Goal: Information Seeking & Learning: Compare options

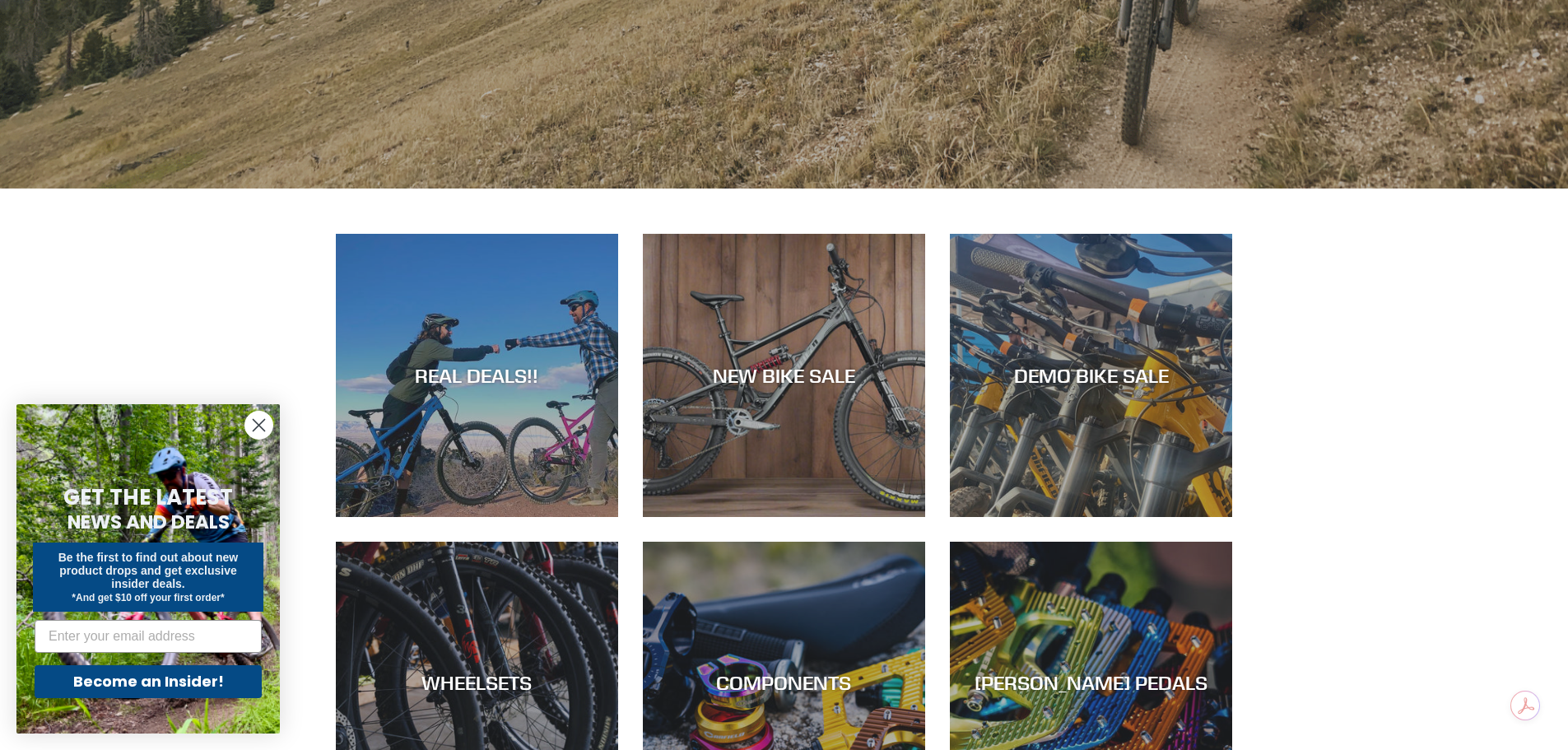
scroll to position [659, 0]
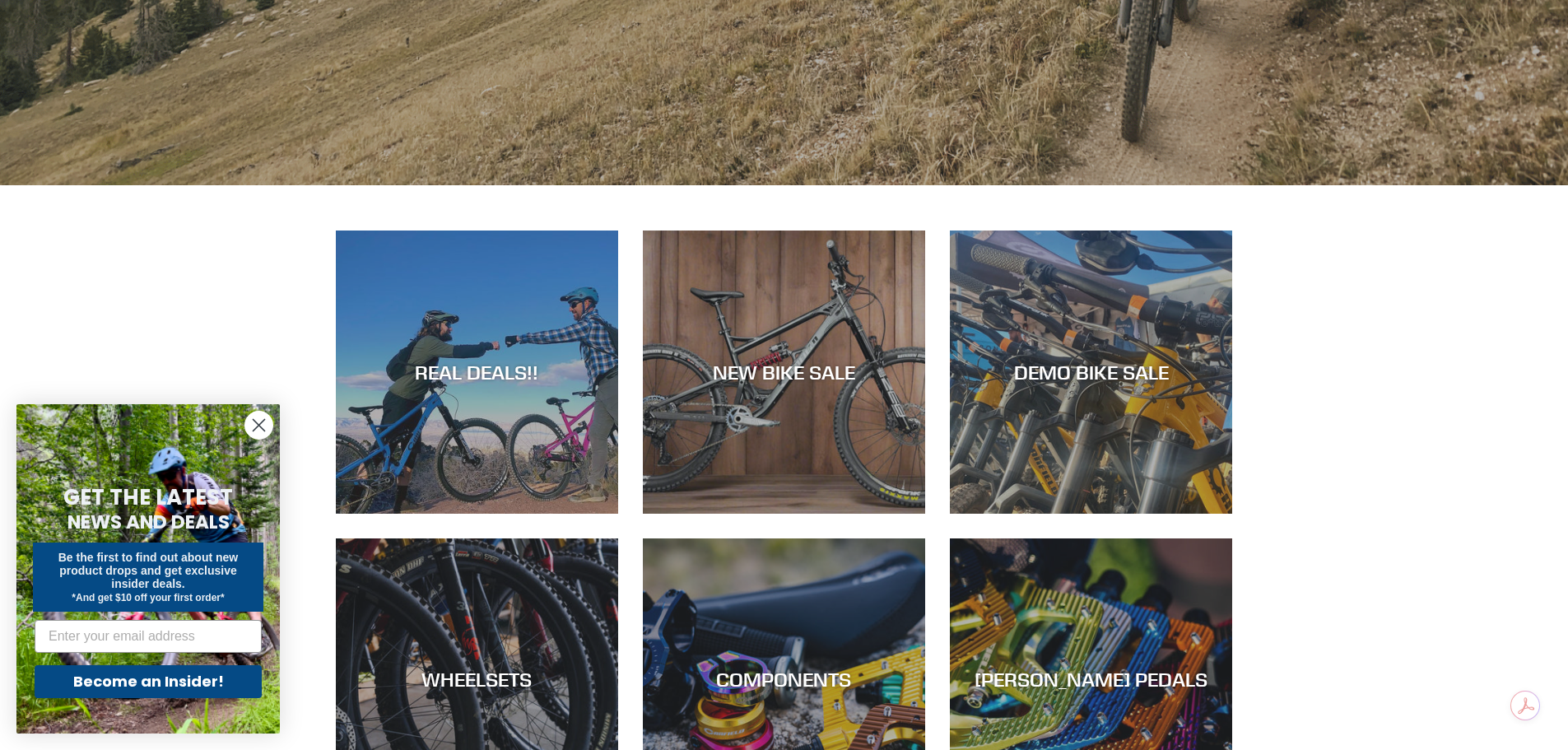
click at [248, 424] on circle "Close dialog" at bounding box center [259, 425] width 28 height 28
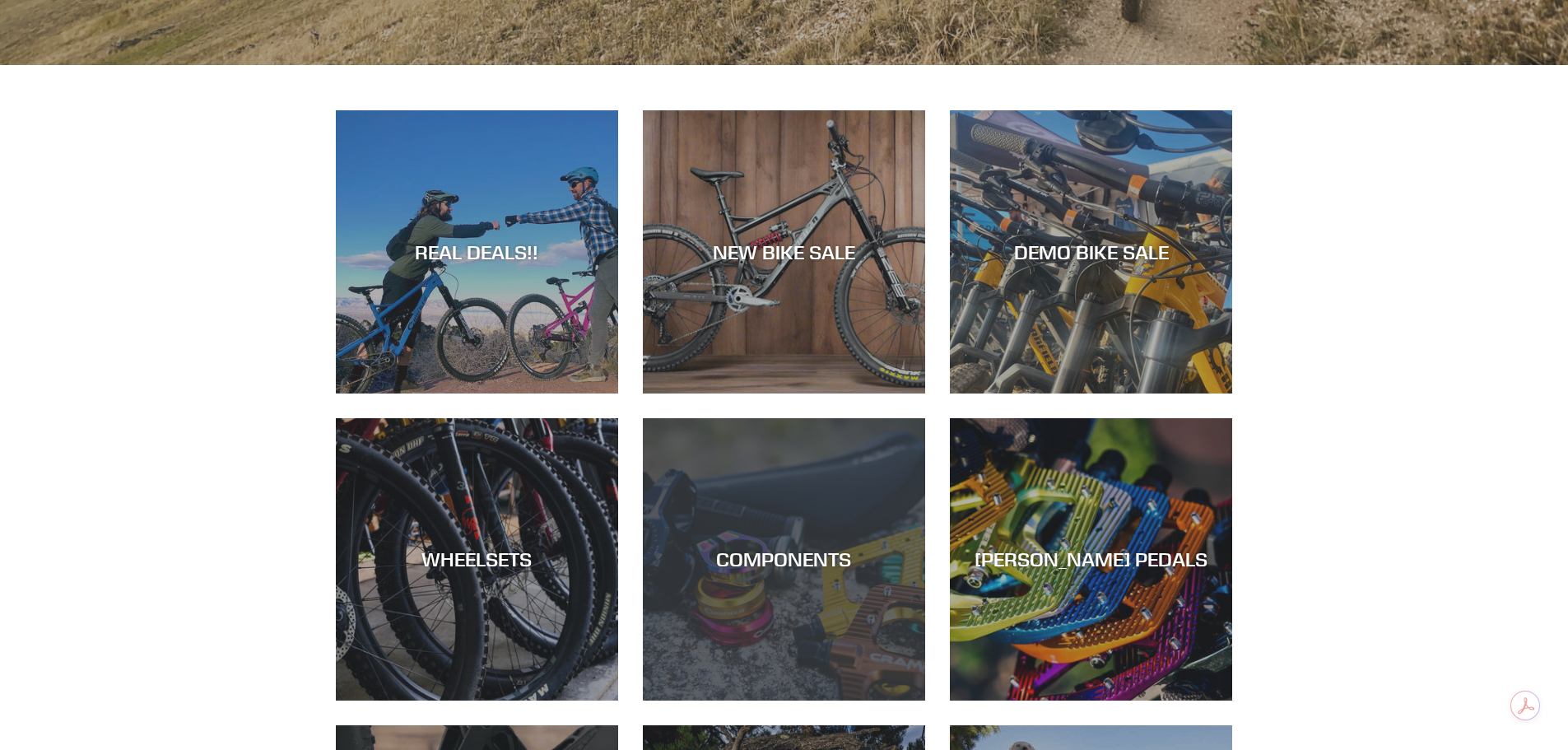
scroll to position [823, 0]
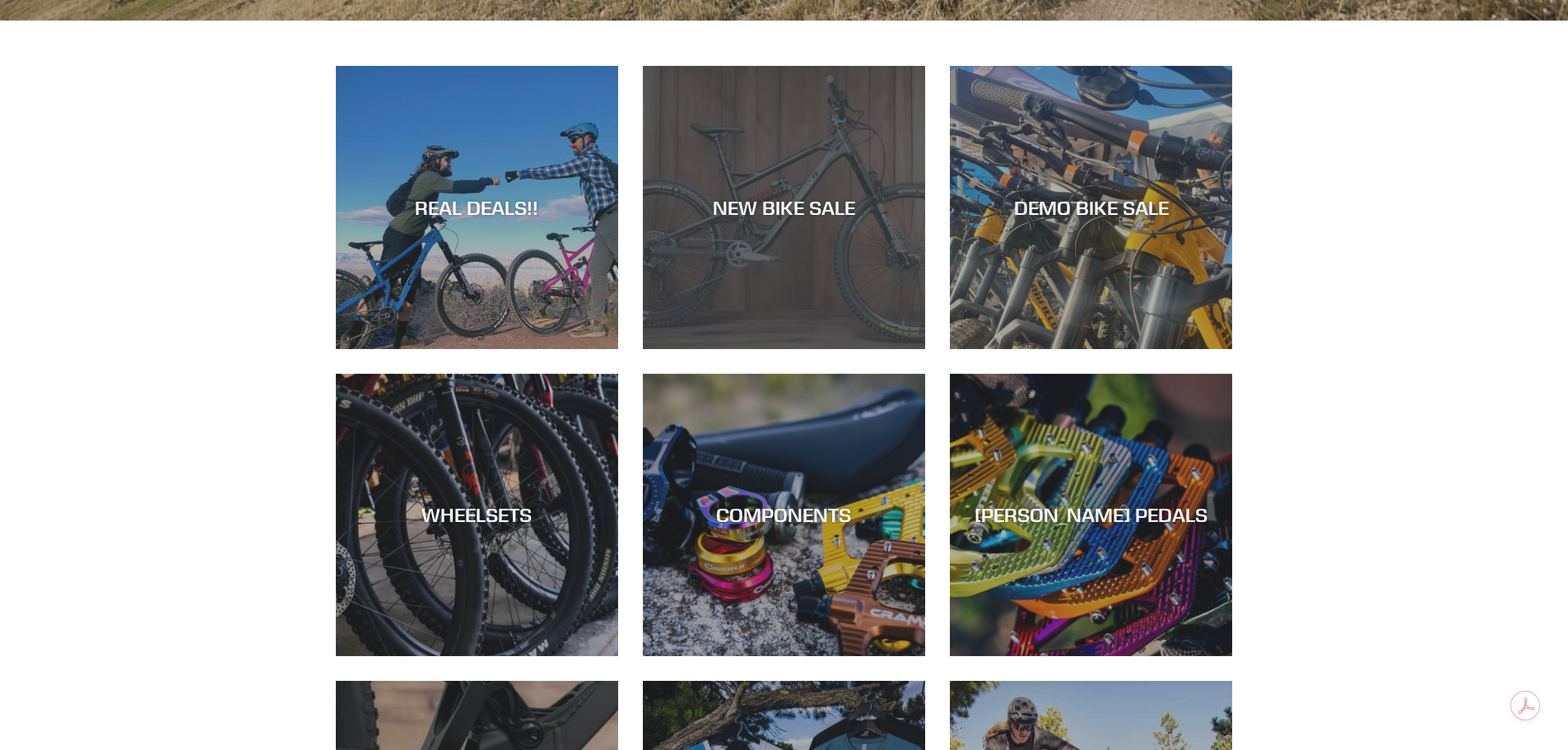
click at [817, 349] on div "NEW BIKE SALE" at bounding box center [784, 349] width 282 height 0
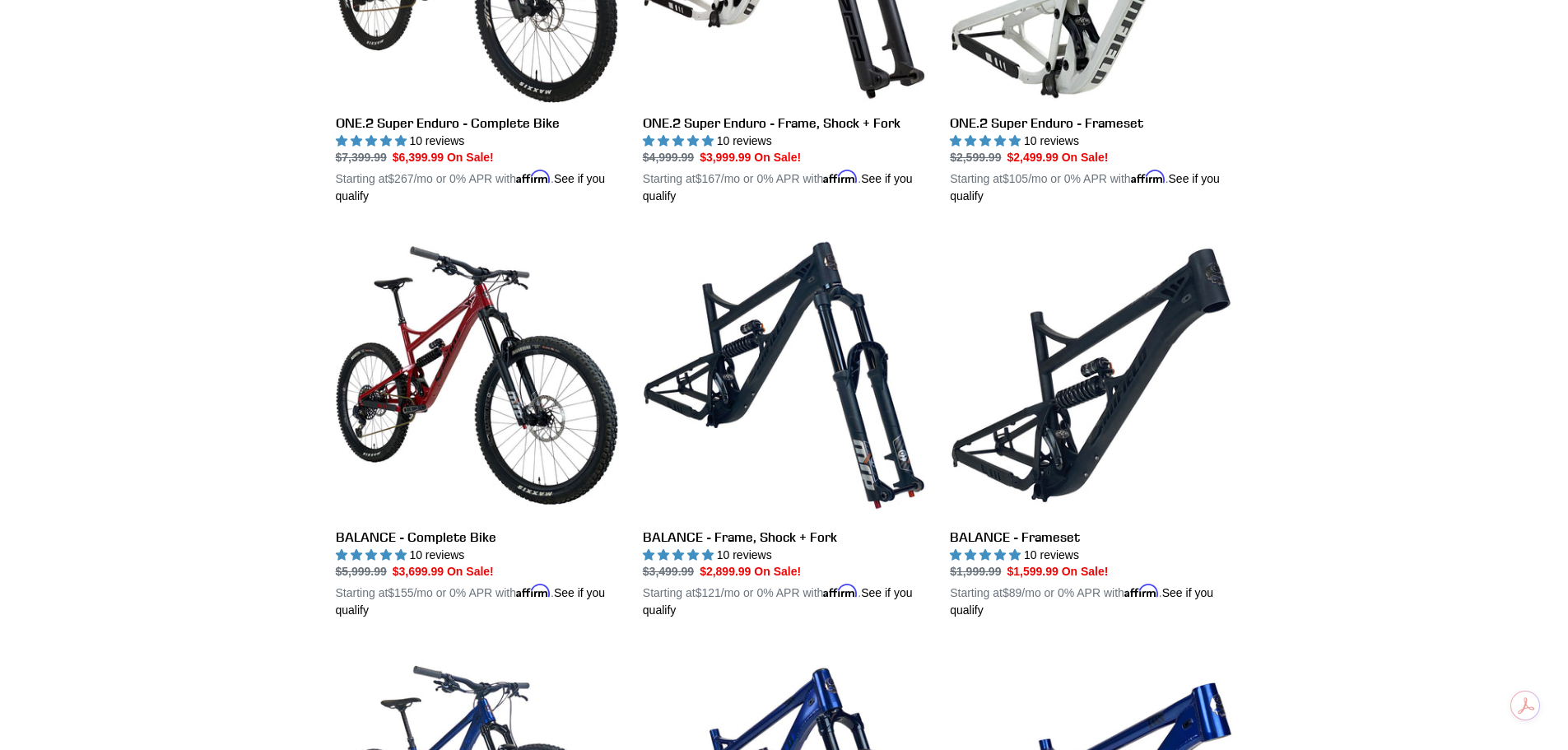
scroll to position [1565, 0]
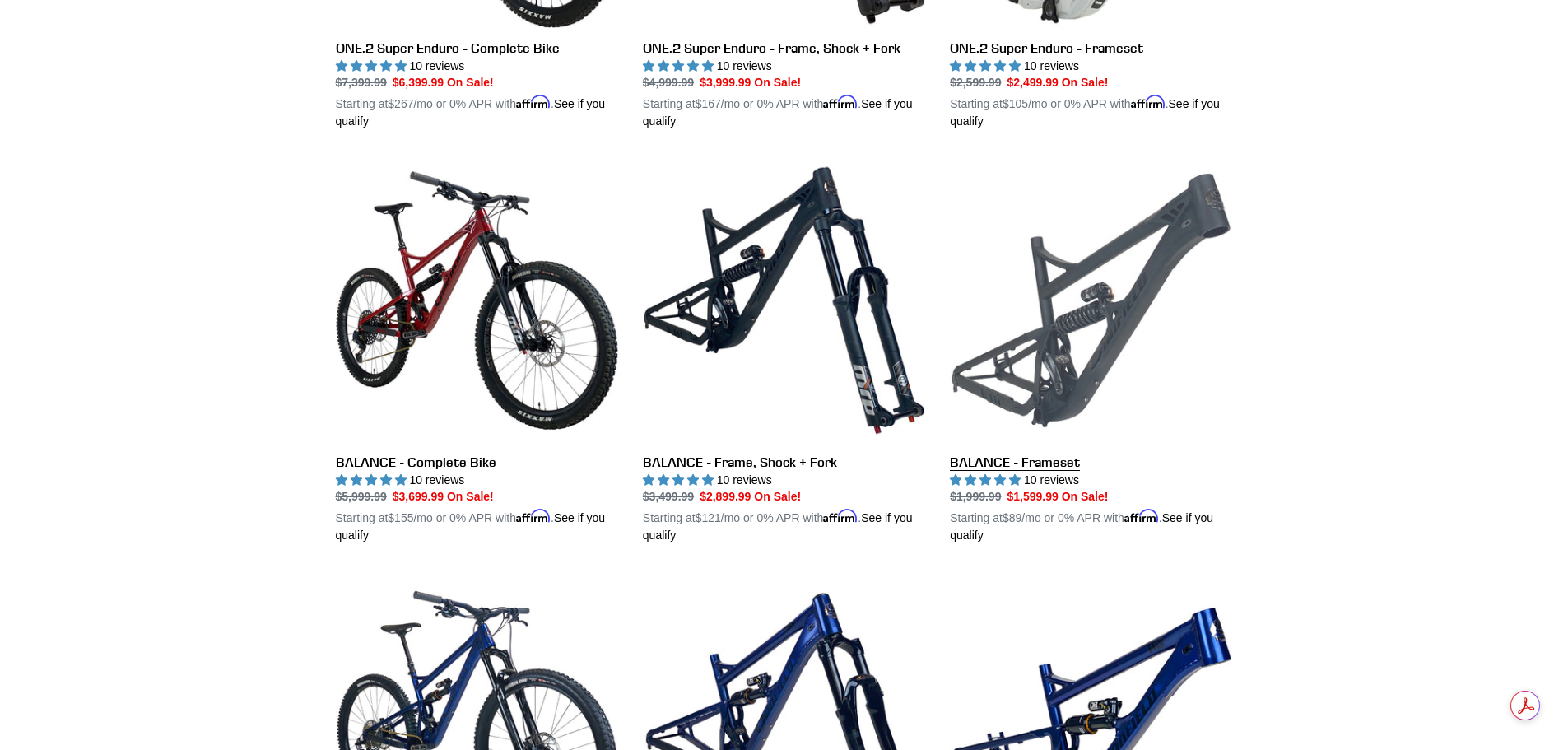
click at [1043, 355] on link "BALANCE - Frameset" at bounding box center [1090, 352] width 282 height 386
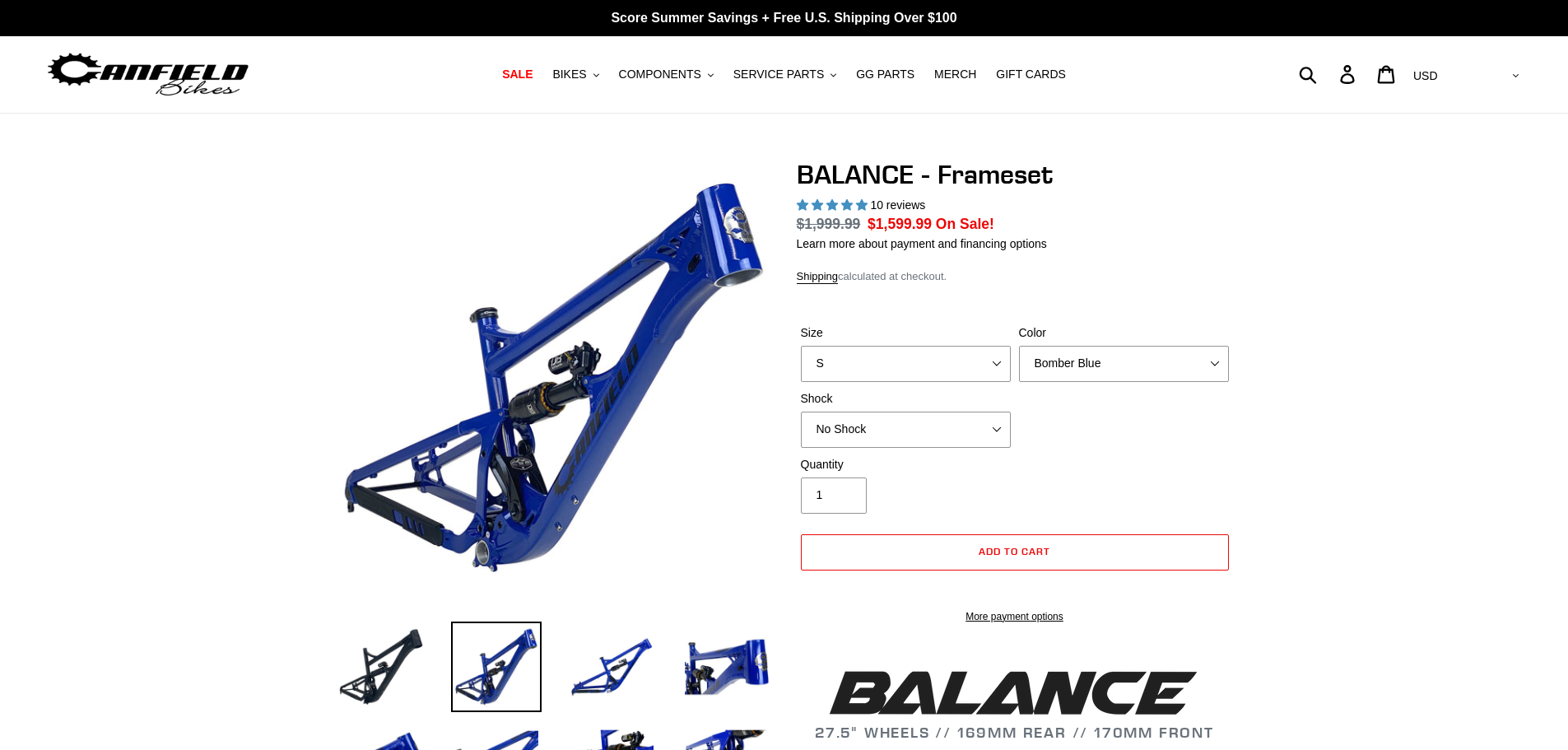
select select "highest-rating"
drag, startPoint x: 931, startPoint y: 366, endPoint x: 931, endPoint y: 377, distance: 11.0
click at [931, 366] on select "S M L XL" at bounding box center [905, 364] width 210 height 36
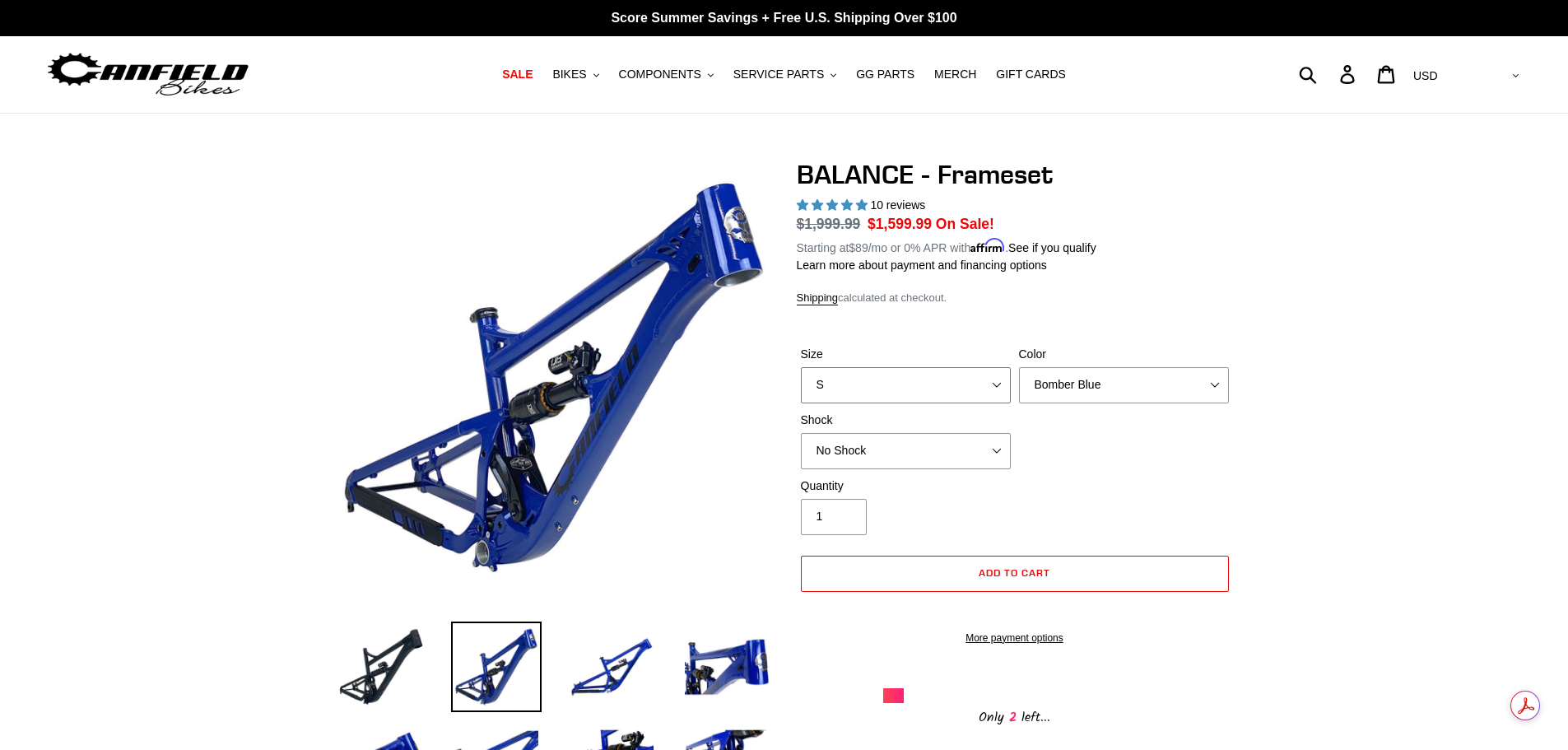
select select "L"
click at [800, 367] on select "S M L XL" at bounding box center [905, 385] width 210 height 36
click at [1072, 378] on select "Bomber Blue Goat's Blood Stealth Black" at bounding box center [1124, 385] width 210 height 36
select select "Stealth Black"
click at [1019, 367] on select "Bomber Blue Goat's Blood Stealth Black" at bounding box center [1124, 385] width 210 height 36
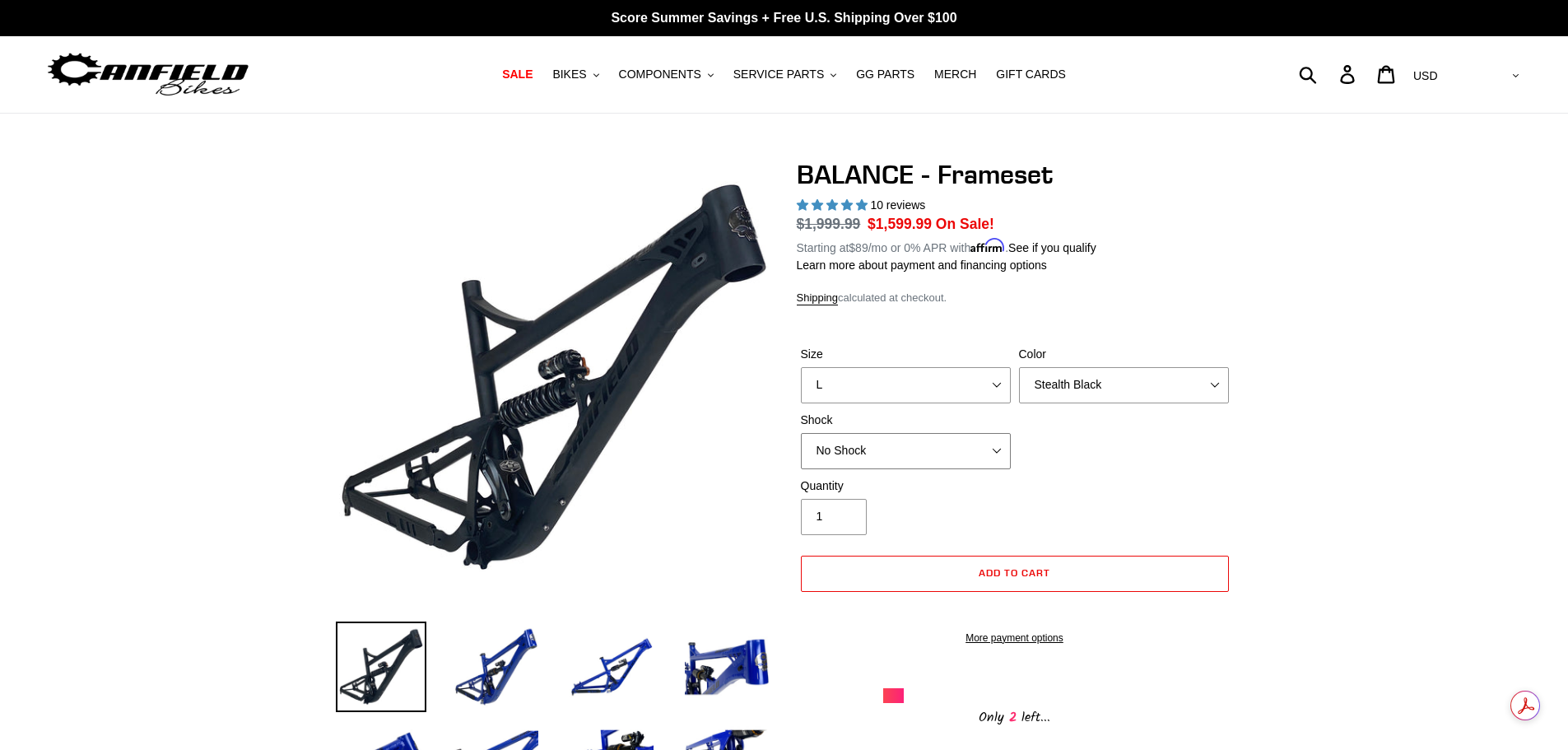
click at [926, 459] on select "No Shock Cane Creek Kitsuma Air Öhlins TTX2 Air EXT Storia V3-S" at bounding box center [905, 451] width 210 height 36
click at [800, 433] on select "No Shock Cane Creek Kitsuma Air Öhlins TTX2 Air EXT Storia V3-S" at bounding box center [905, 451] width 210 height 36
click at [1123, 480] on div "Quantity 1" at bounding box center [1015, 511] width 436 height 65
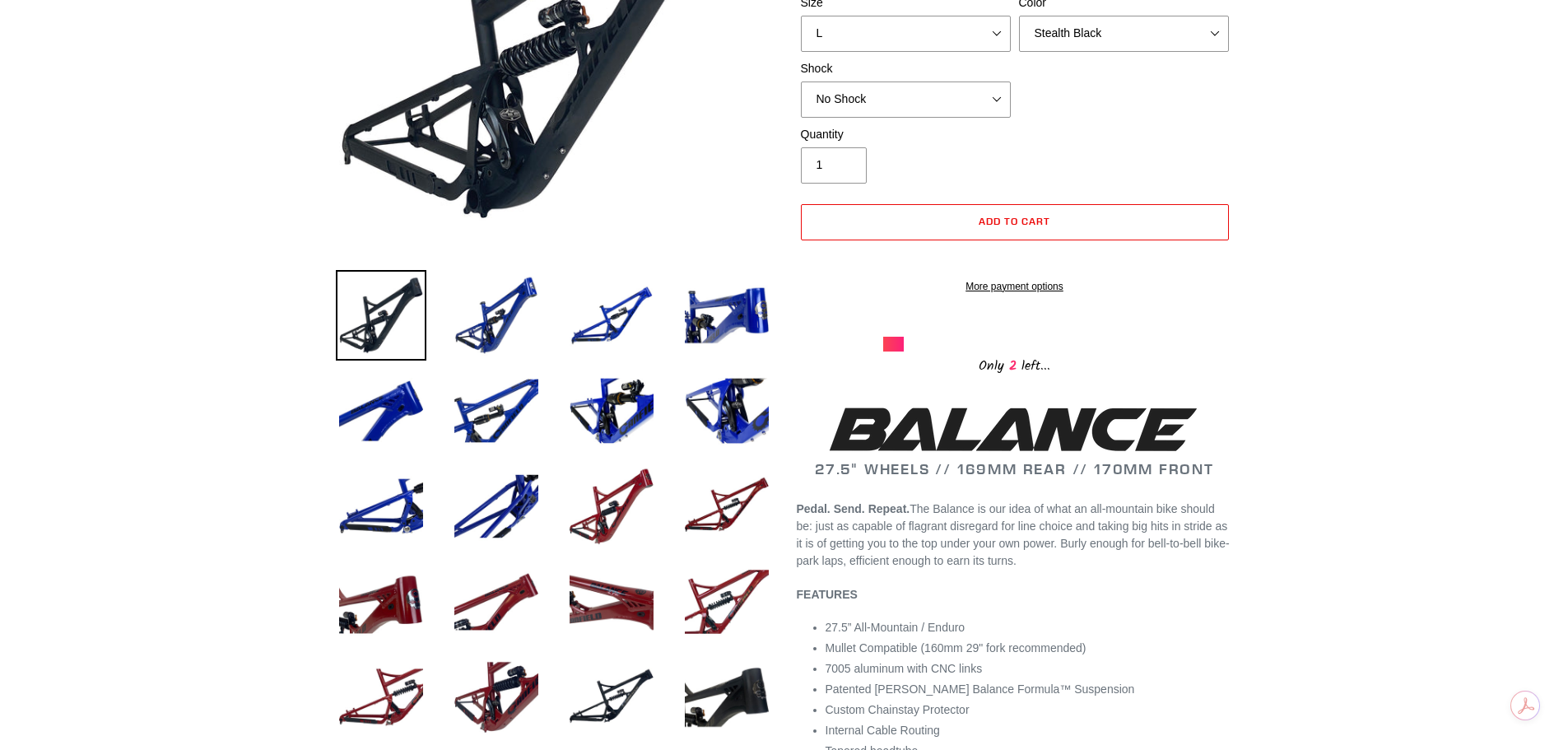
scroll to position [329, 0]
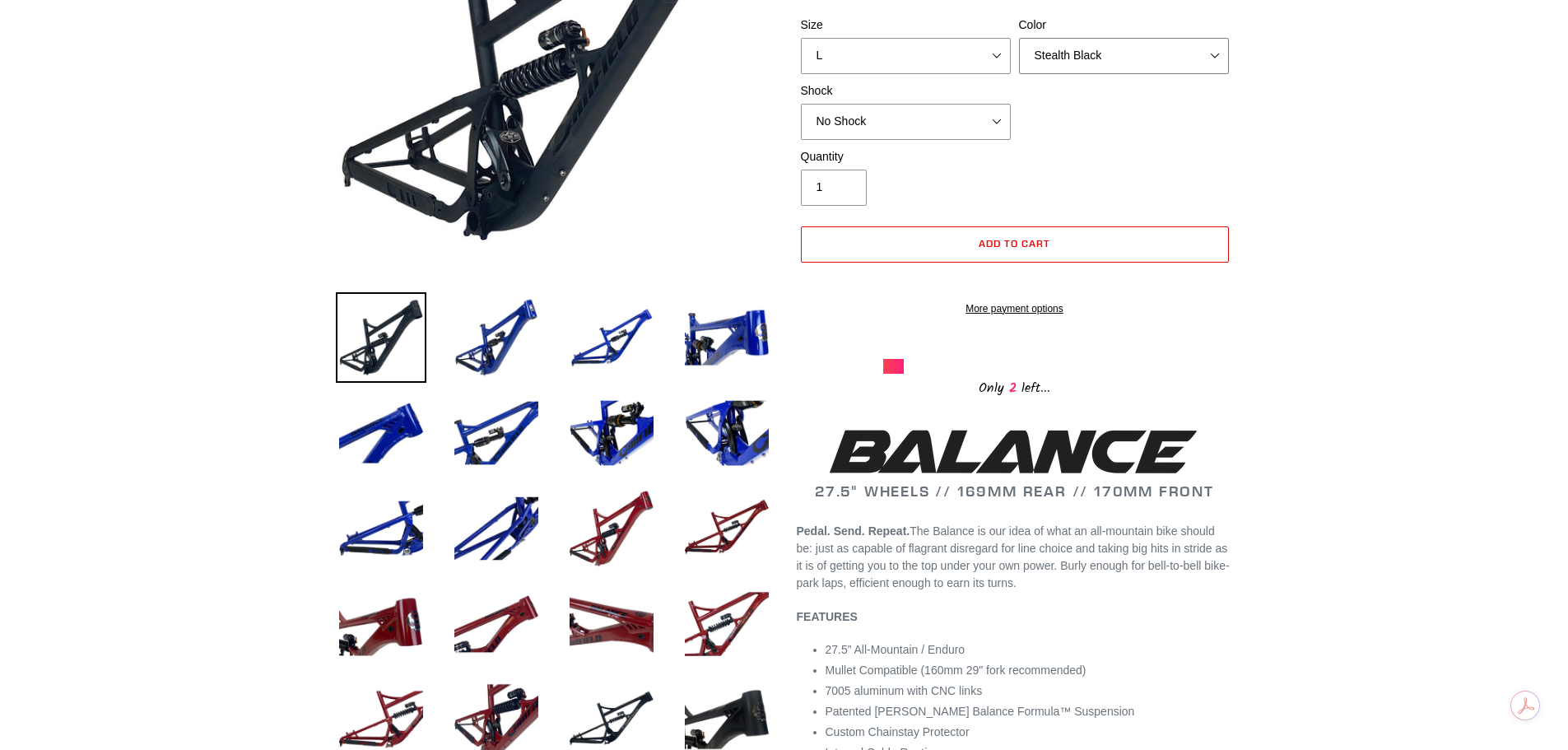
click at [1079, 48] on select "Bomber Blue Goat's Blood Stealth Black" at bounding box center [1124, 56] width 210 height 36
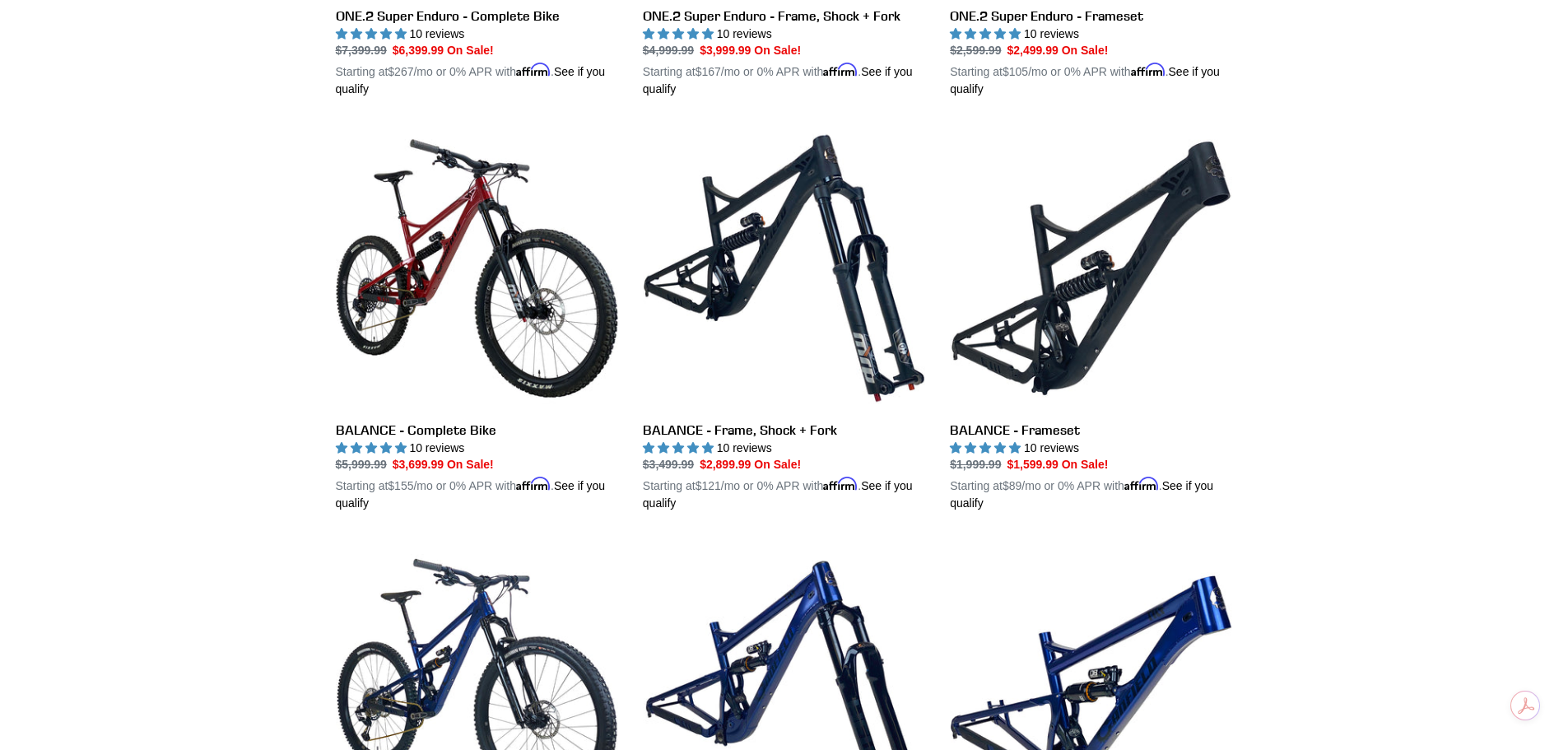
scroll to position [1514, 0]
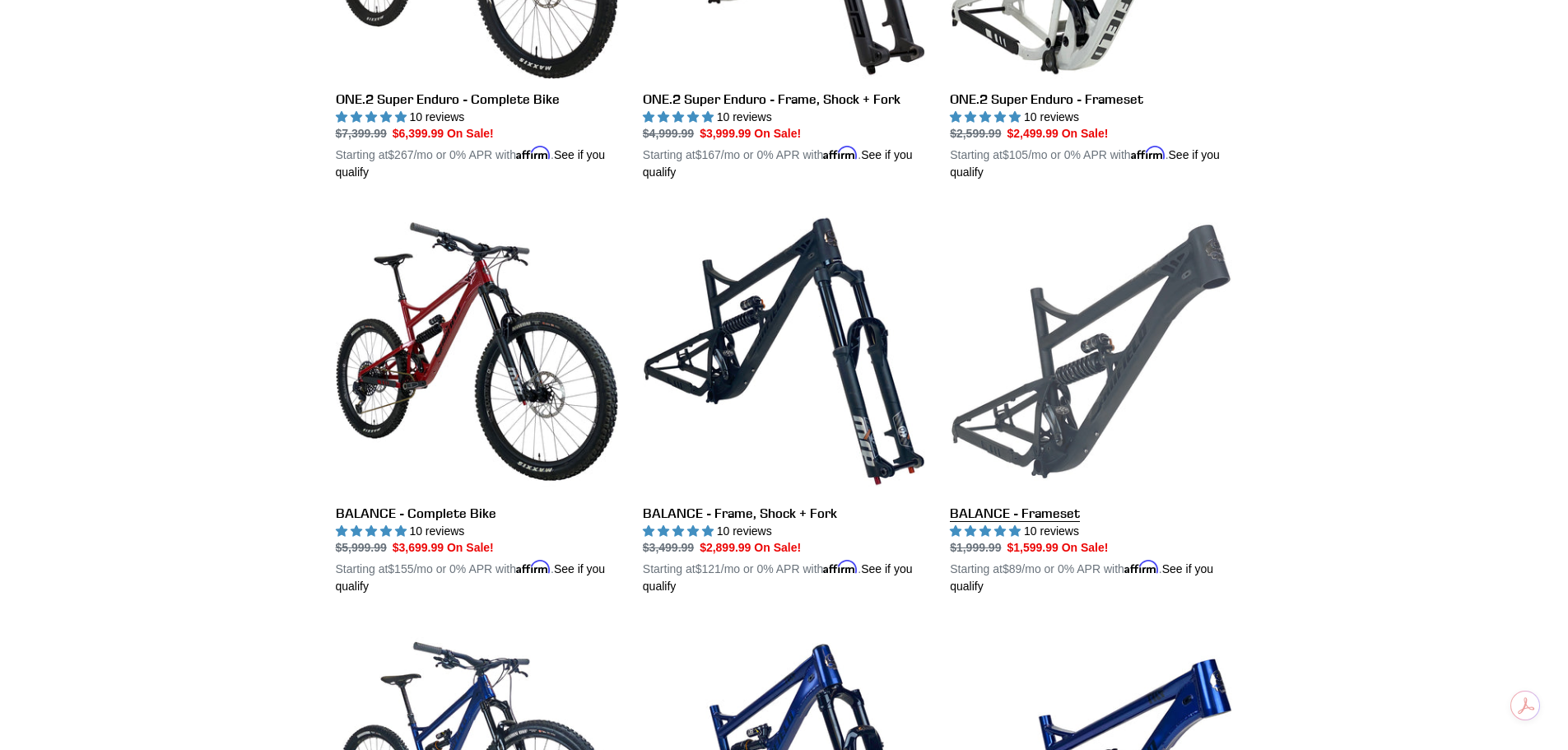
click at [1090, 433] on link "BALANCE - Frameset" at bounding box center [1090, 403] width 282 height 386
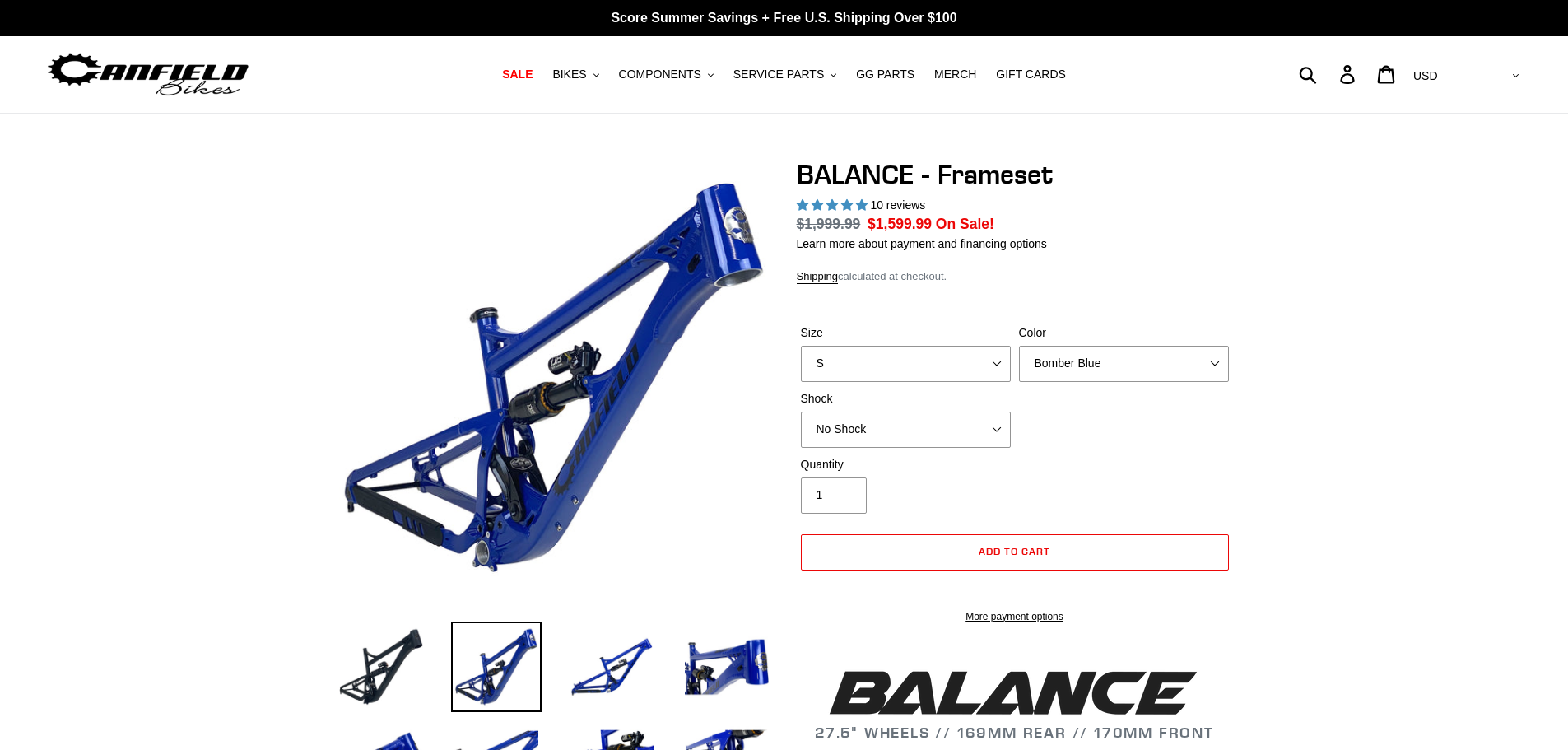
select select "highest-rating"
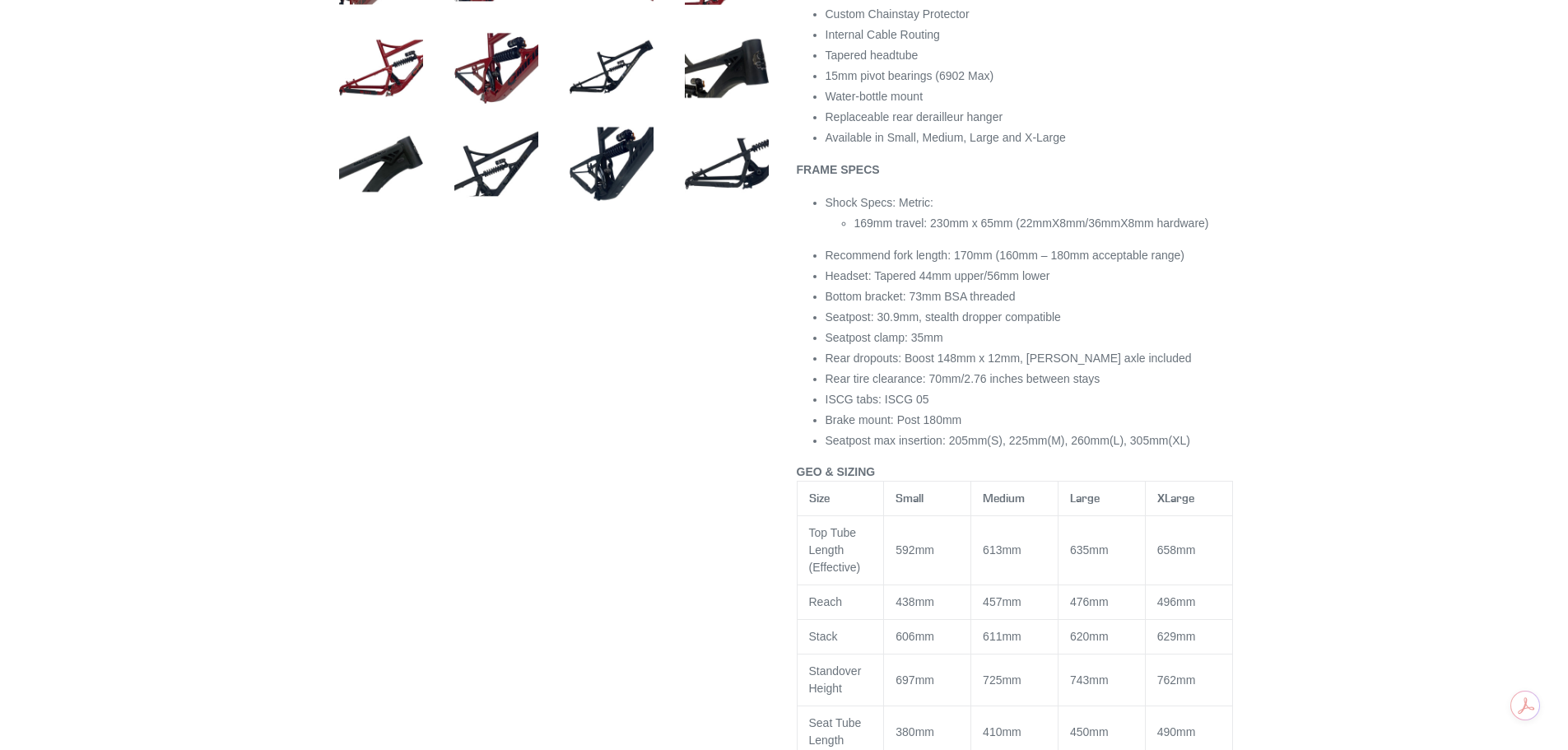
scroll to position [906, 0]
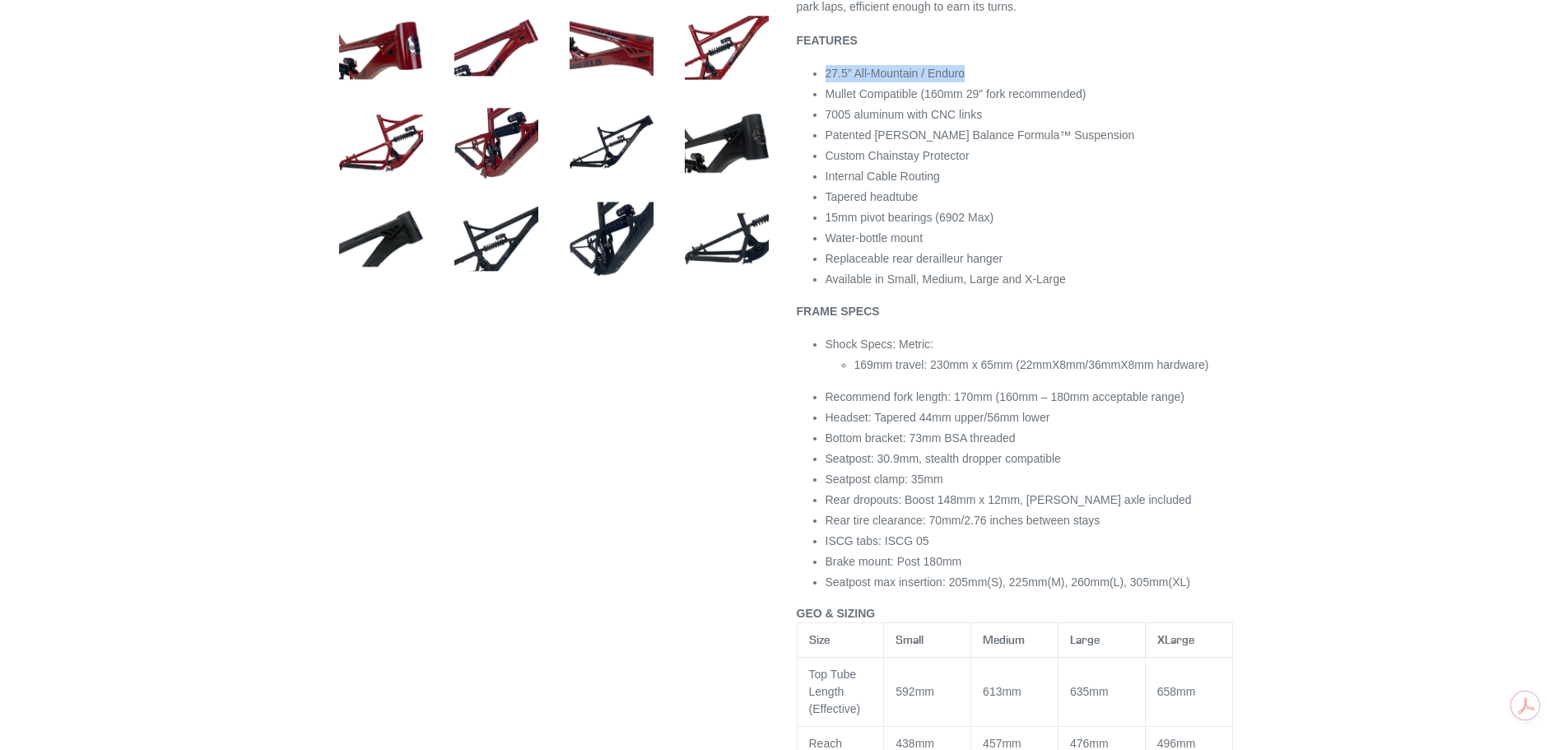
drag, startPoint x: 826, startPoint y: 90, endPoint x: 997, endPoint y: 98, distance: 171.2
click at [997, 83] on li "27.5” All-Mountain / Enduro" at bounding box center [1028, 74] width 407 height 17
click at [1164, 288] on li "Available in Small, Medium, Large and X-Large" at bounding box center [1028, 280] width 407 height 17
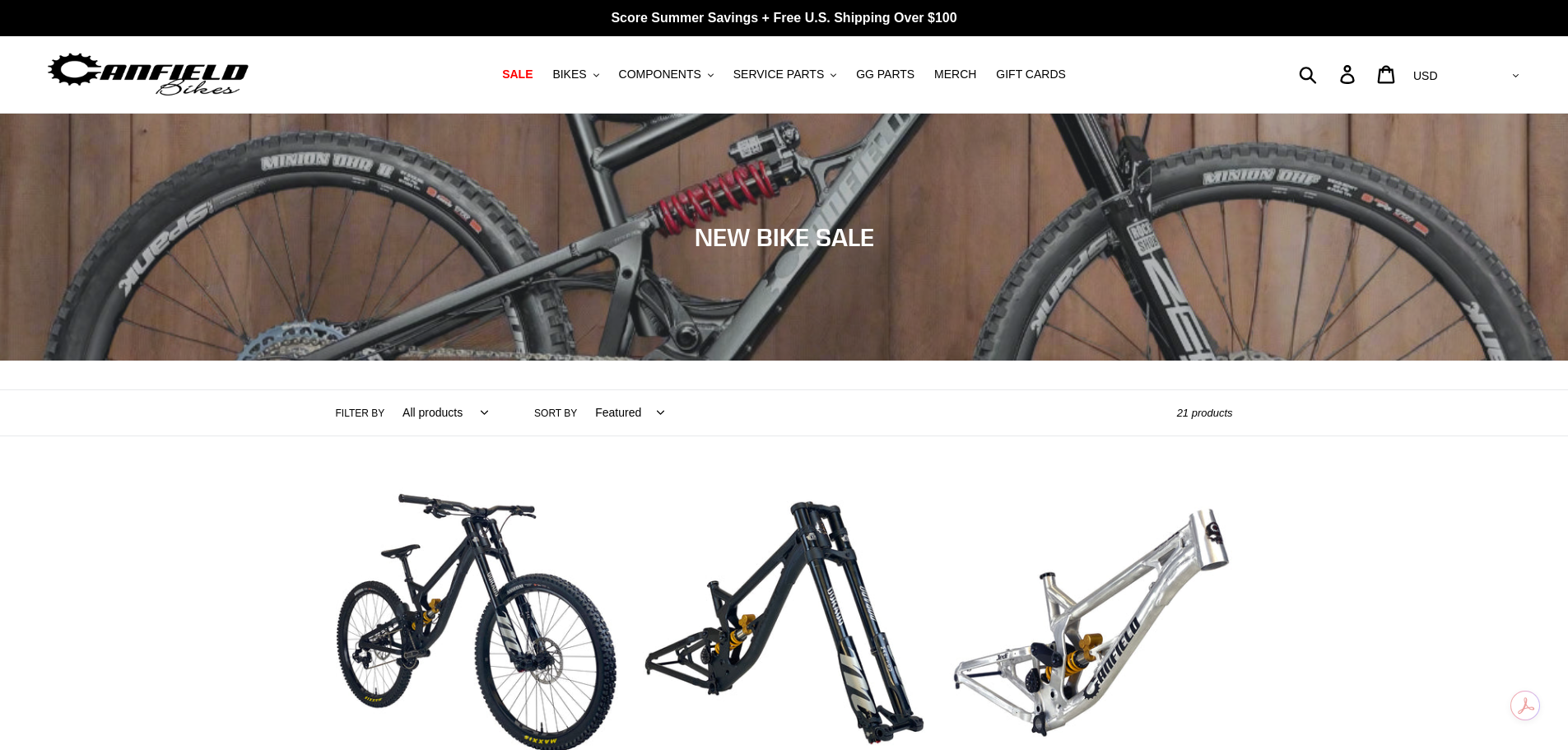
click at [607, 411] on select "Featured Best selling Alphabetically, A-Z Alphabetically, Z-A Price, low to hig…" at bounding box center [625, 412] width 90 height 46
click at [420, 414] on select "All products 275 29er balance BFCM23 BFCM24 CBF Downhill Enduro Full Suspension…" at bounding box center [441, 412] width 107 height 46
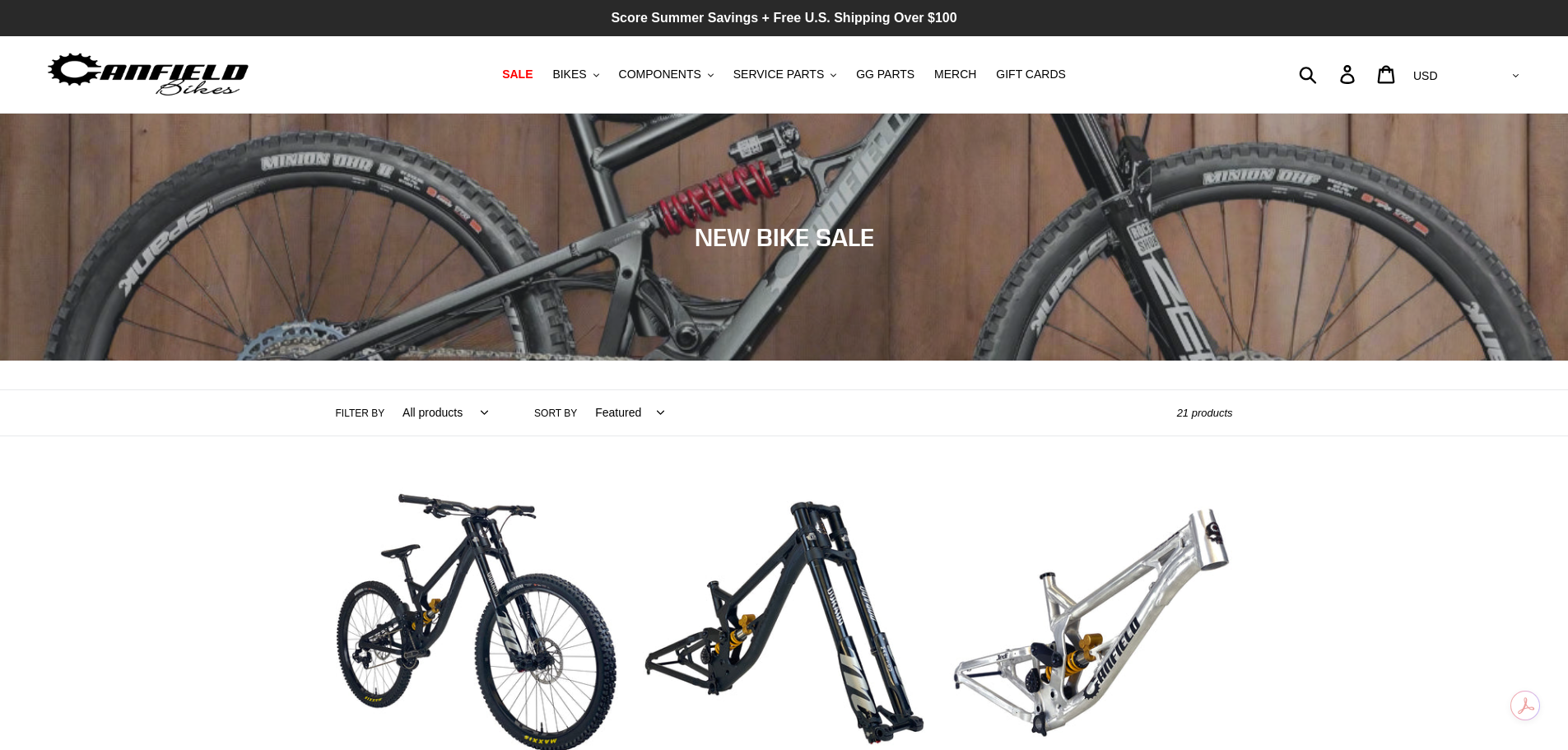
select select "/collections/new-bikes-up-to-2400-off/29er"
click at [387, 390] on select "All products 275 29er balance BFCM23 BFCM24 CBF Downhill Enduro Full Suspension…" at bounding box center [441, 412] width 107 height 46
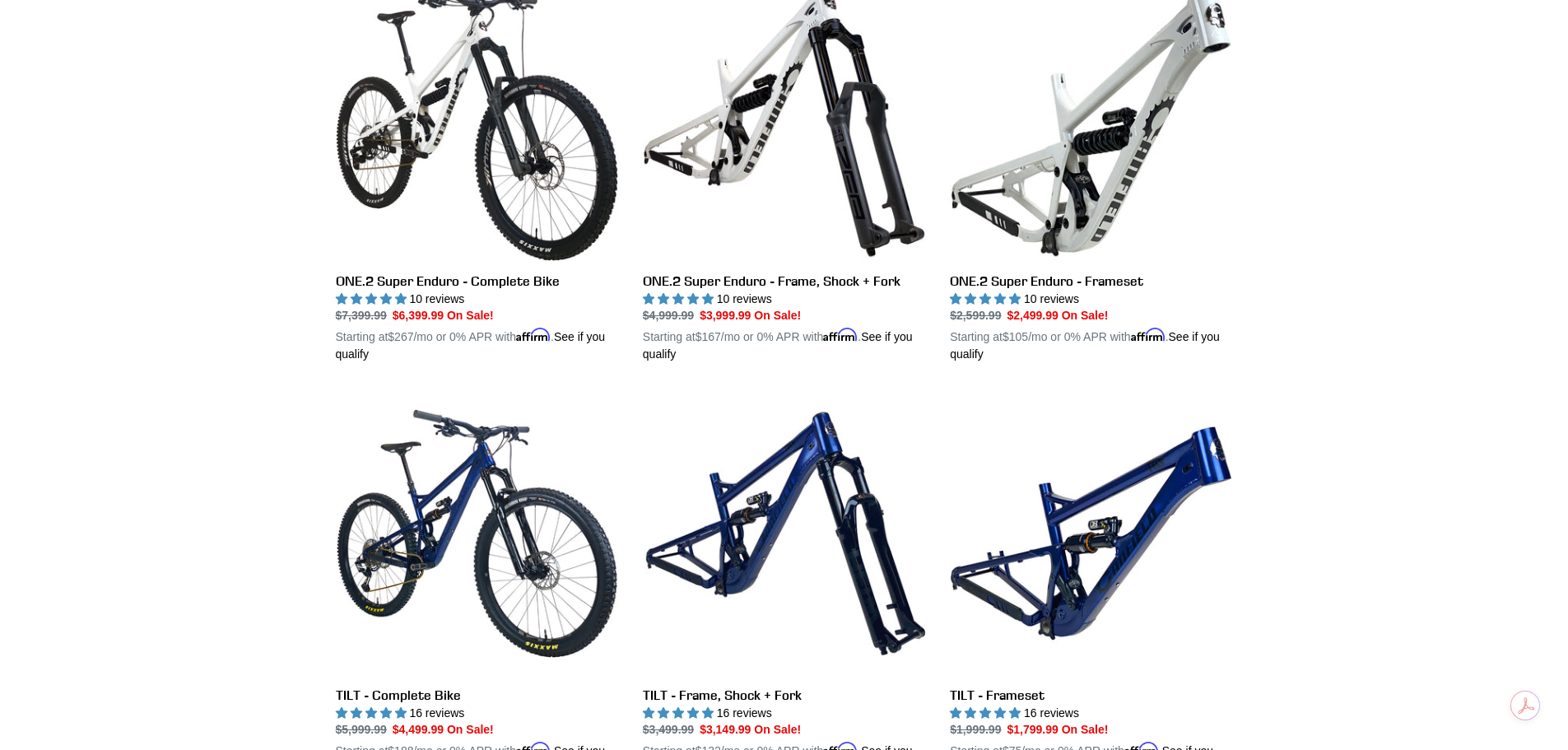
scroll to position [1729, 0]
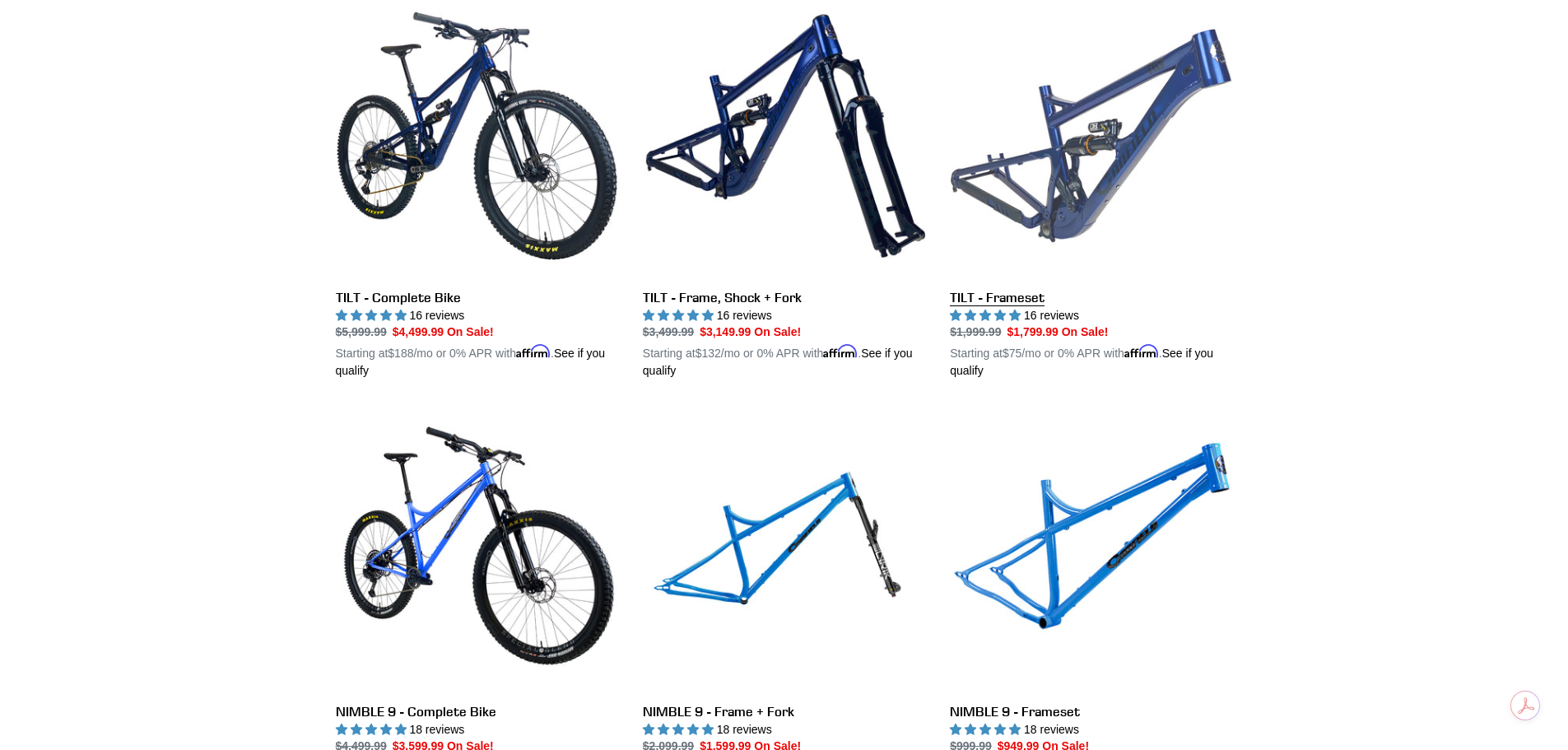
click at [961, 297] on link "TILT - Frameset" at bounding box center [1090, 187] width 282 height 386
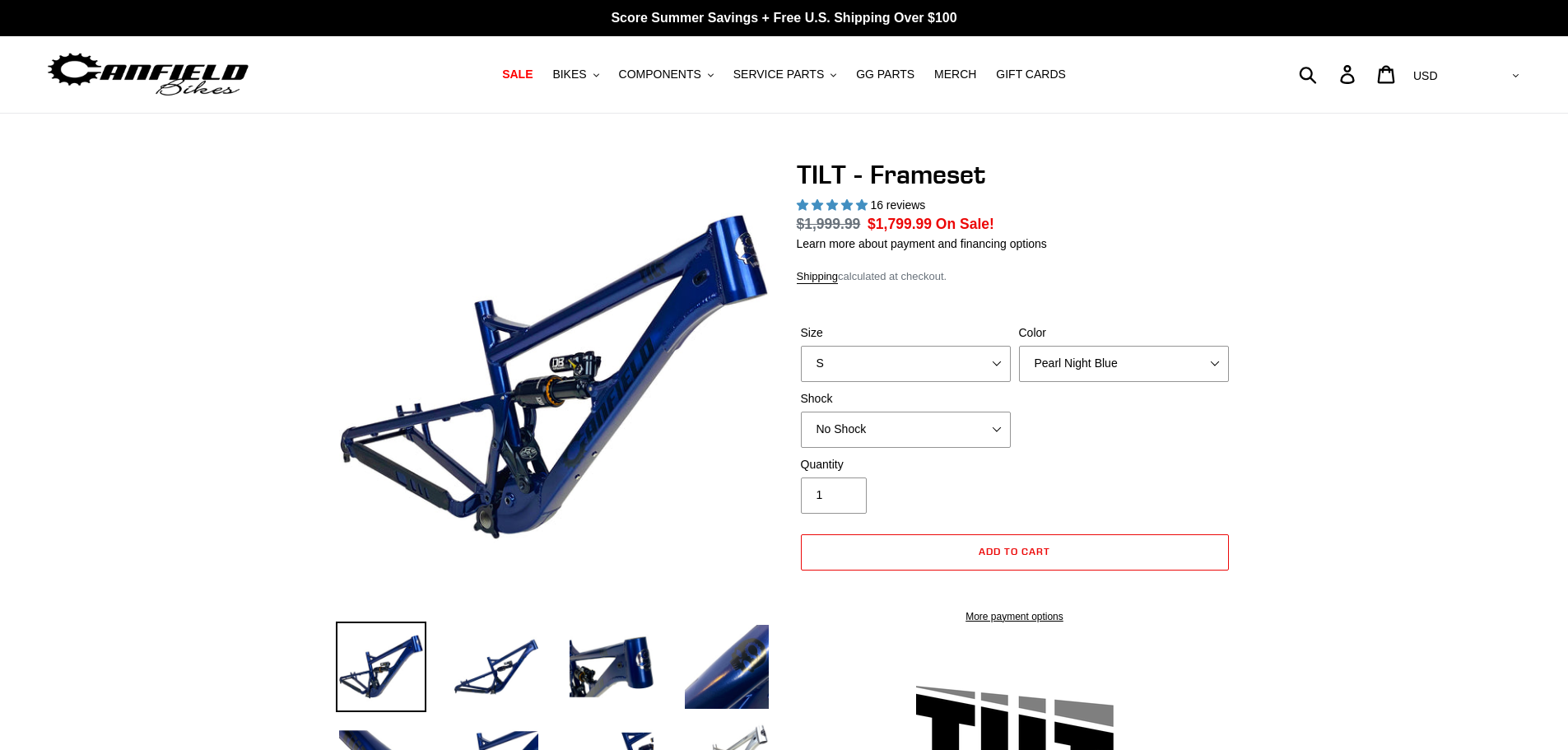
select select "highest-rating"
select select "Stealth Silver"
click at [1019, 346] on select "Pearl Night Blue Stealth Silver" at bounding box center [1124, 364] width 210 height 36
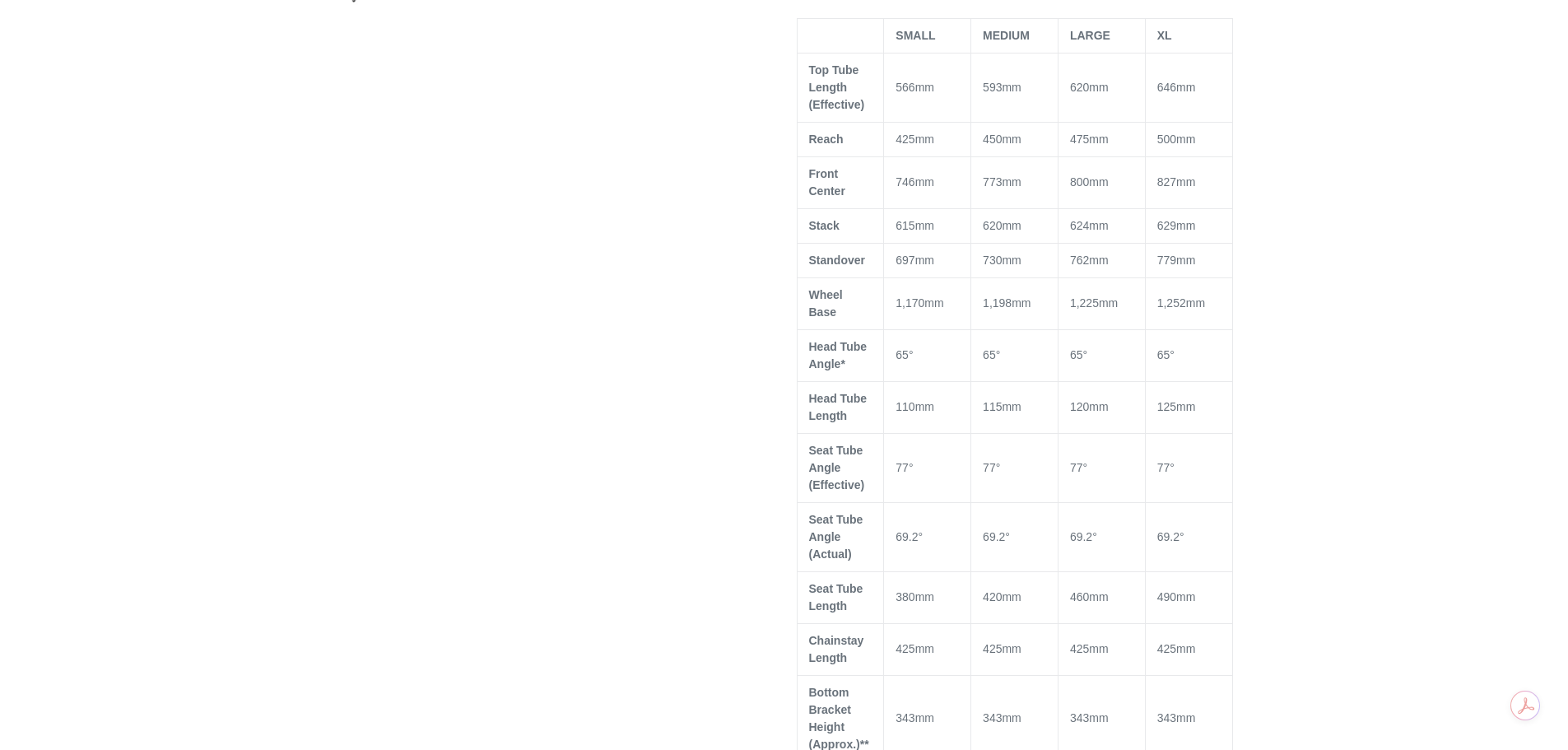
scroll to position [906, 0]
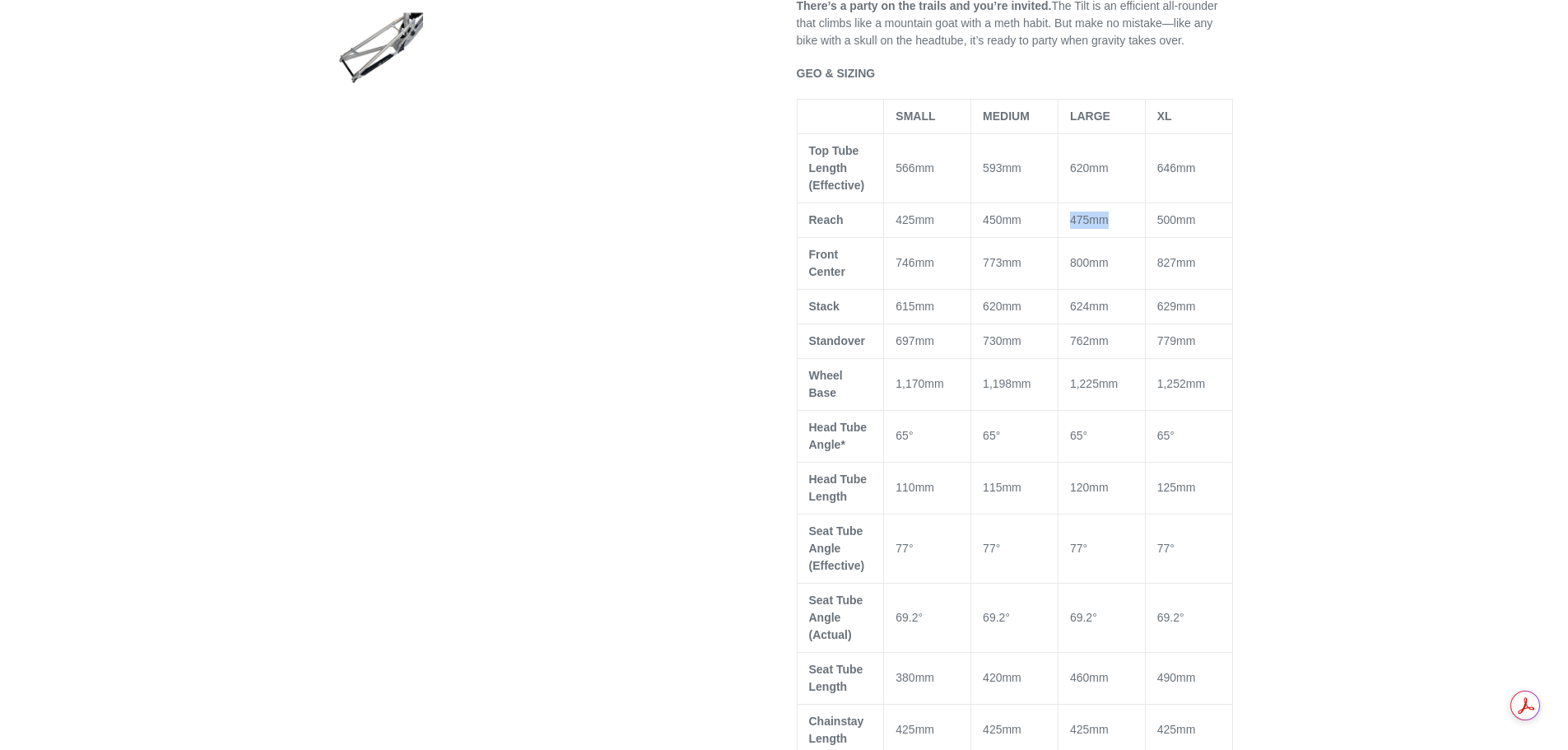
drag, startPoint x: 1067, startPoint y: 222, endPoint x: 1114, endPoint y: 222, distance: 47.0
click at [1114, 222] on td "475mm" at bounding box center [1101, 220] width 87 height 34
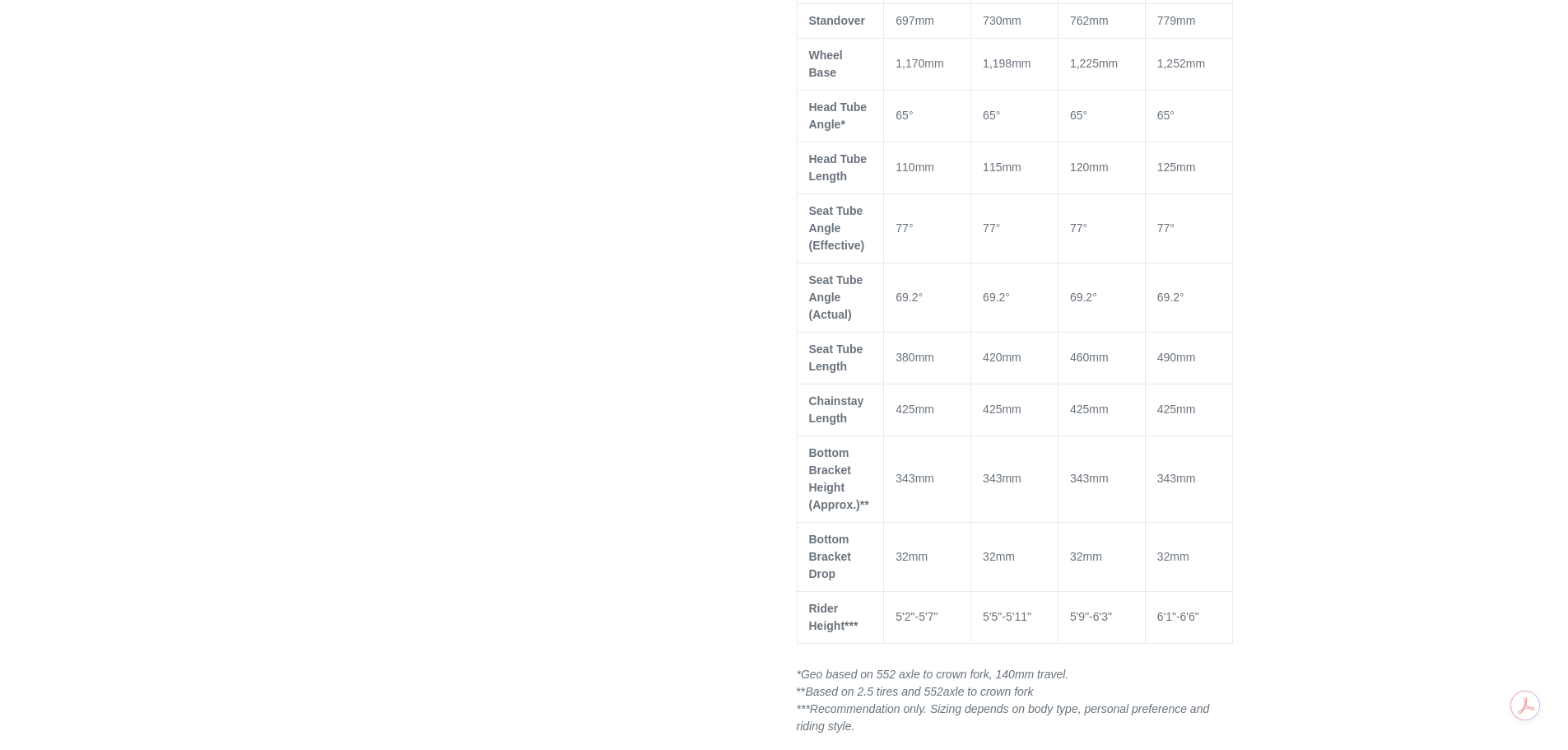
scroll to position [1235, 0]
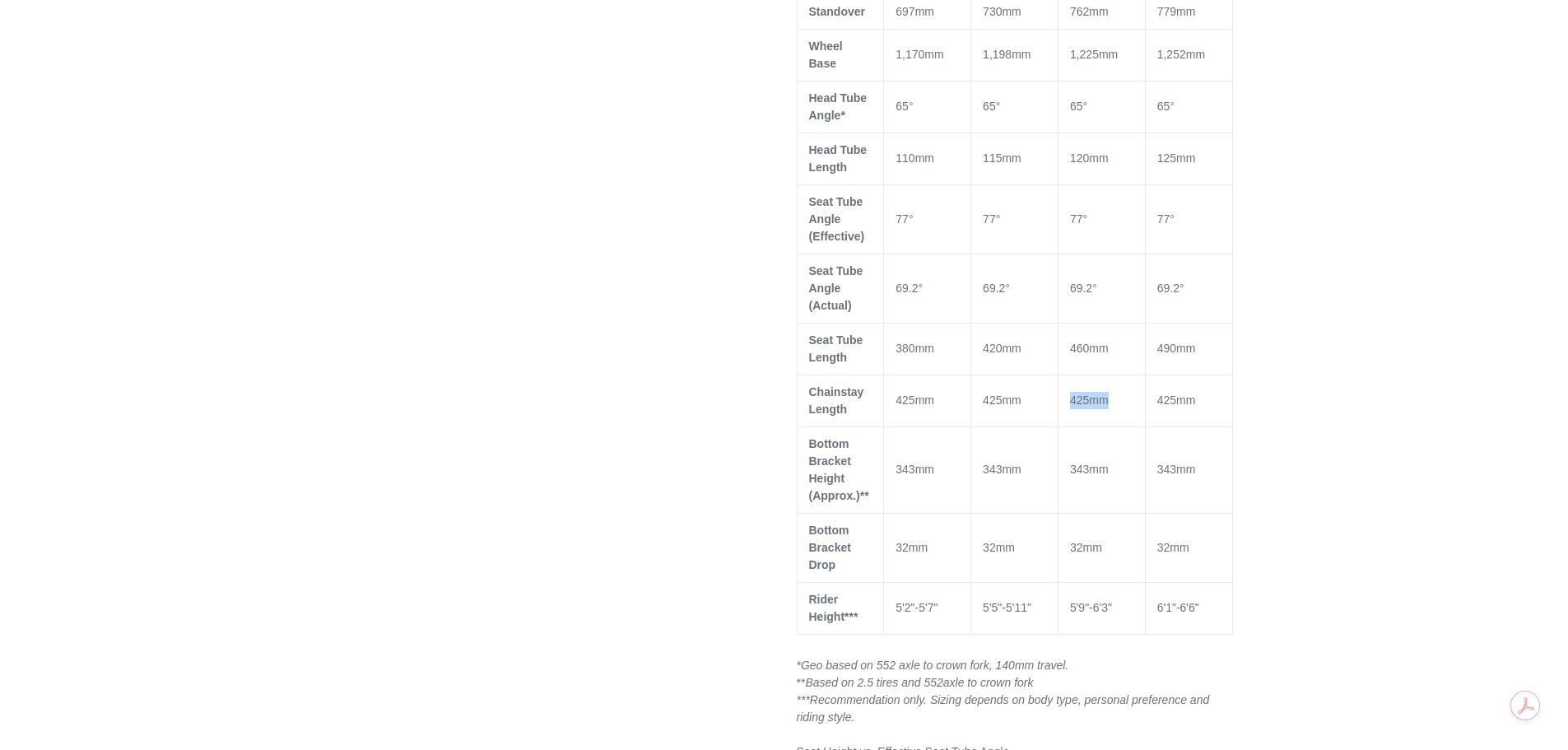
drag, startPoint x: 1070, startPoint y: 386, endPoint x: 1142, endPoint y: 386, distance: 72.0
click at [1133, 381] on td "425mm" at bounding box center [1101, 400] width 87 height 52
click at [1290, 437] on div at bounding box center [784, 178] width 1568 height 2510
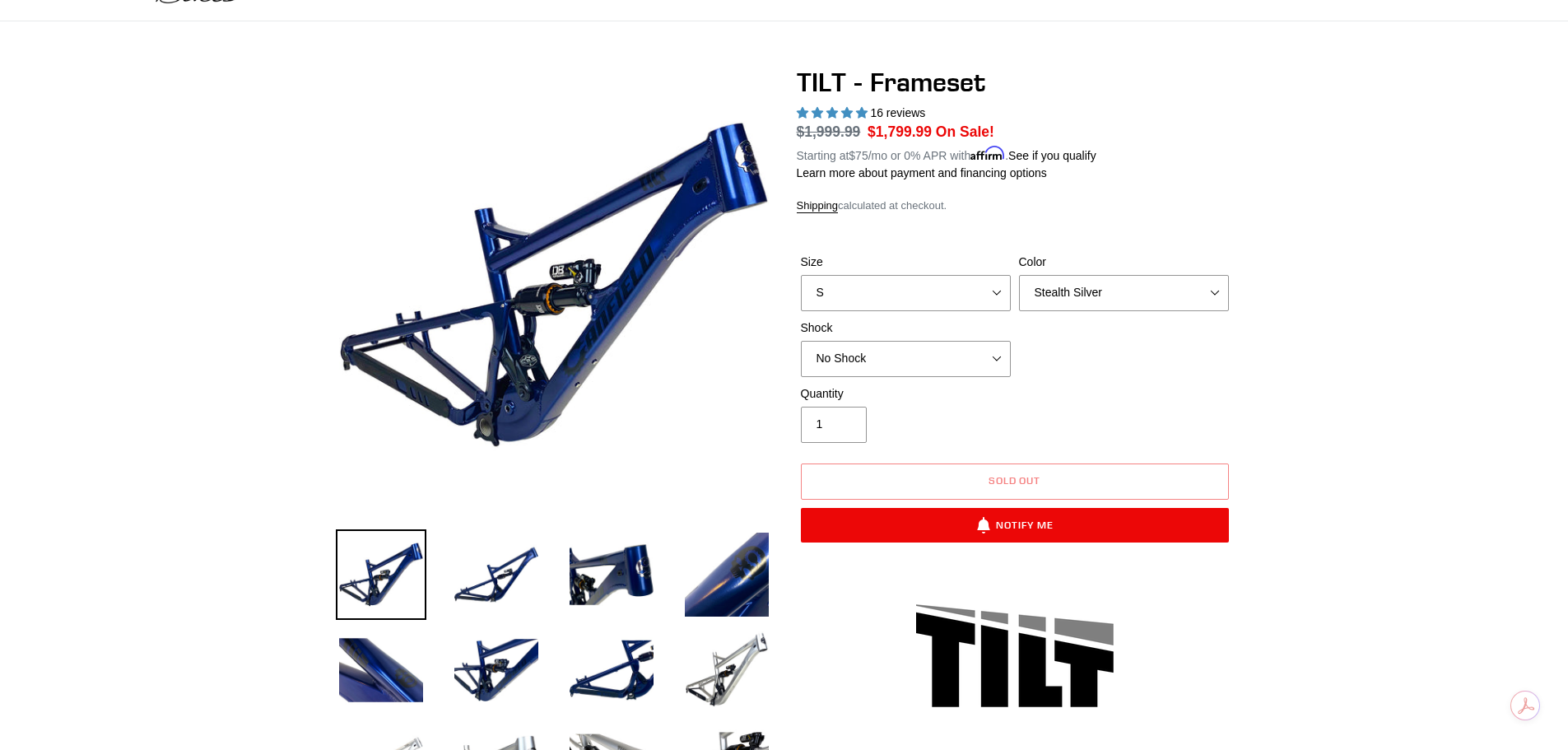
scroll to position [0, 0]
